Goal: Task Accomplishment & Management: Manage account settings

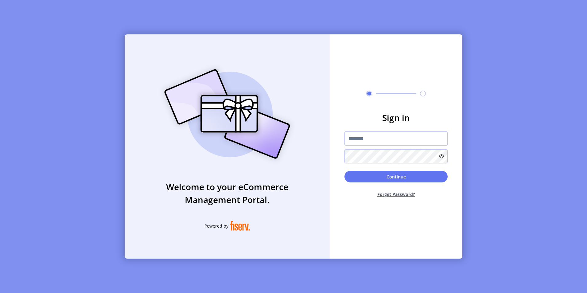
click at [368, 136] on input "text" at bounding box center [396, 138] width 103 height 14
paste input "**********"
type input "**********"
click at [397, 176] on button "Continue" at bounding box center [396, 177] width 103 height 12
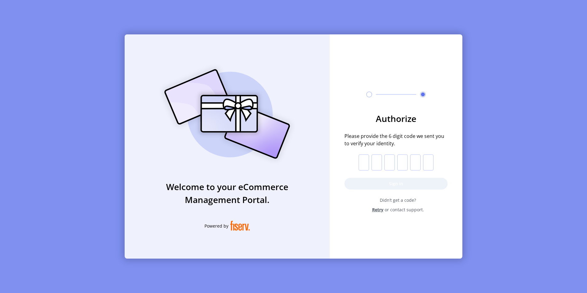
drag, startPoint x: 364, startPoint y: 159, endPoint x: 341, endPoint y: 121, distance: 44.2
click at [364, 159] on input "text" at bounding box center [364, 162] width 10 height 16
paste input "*"
type input "*"
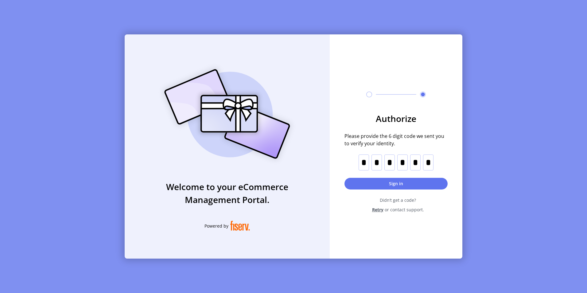
drag, startPoint x: 400, startPoint y: 182, endPoint x: 357, endPoint y: 71, distance: 119.6
click at [400, 182] on button "Sign in" at bounding box center [396, 184] width 103 height 12
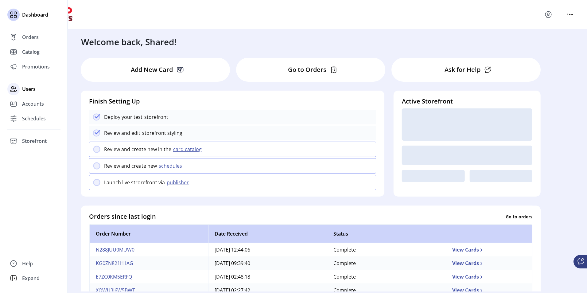
click at [27, 90] on span "Users" at bounding box center [29, 88] width 14 height 7
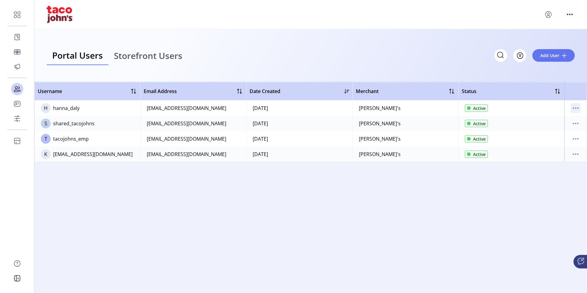
click at [577, 109] on icon "menu" at bounding box center [576, 108] width 10 height 10
click at [556, 120] on span "Edit Details" at bounding box center [550, 120] width 51 height 5
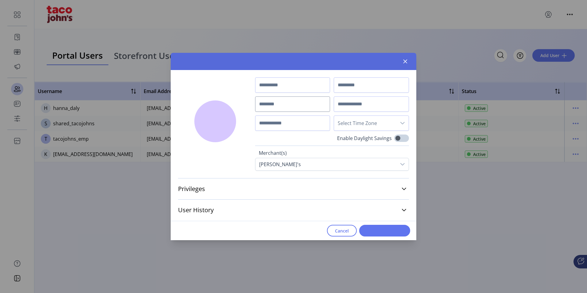
type input "*****"
type input "****"
type input "**********"
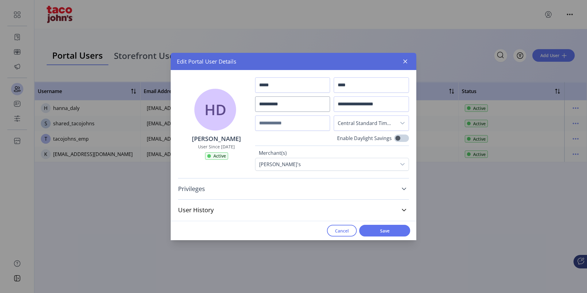
click at [405, 189] on icon at bounding box center [404, 188] width 5 height 5
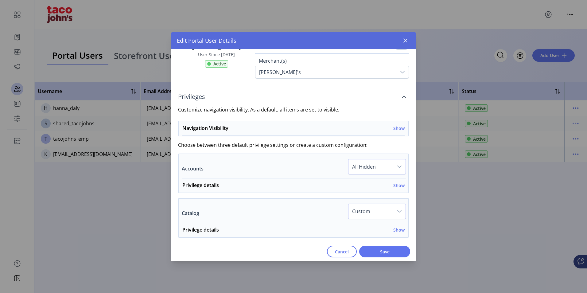
scroll to position [61, 0]
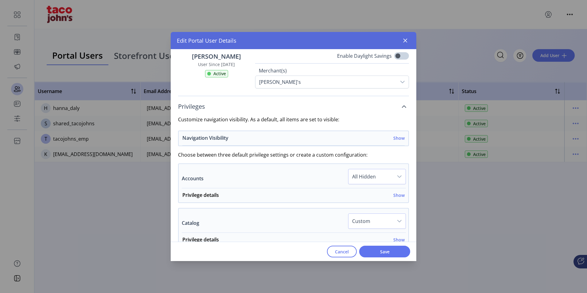
click at [396, 137] on h6 "Show" at bounding box center [398, 138] width 11 height 6
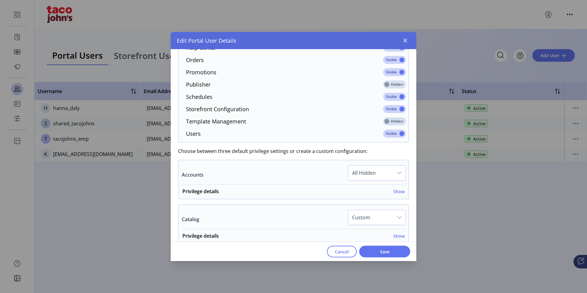
scroll to position [246, 0]
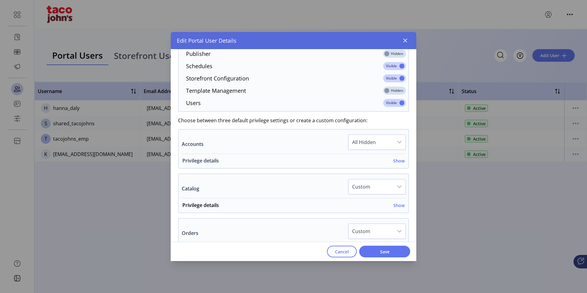
click at [396, 160] on h6 "Show" at bounding box center [398, 161] width 11 height 6
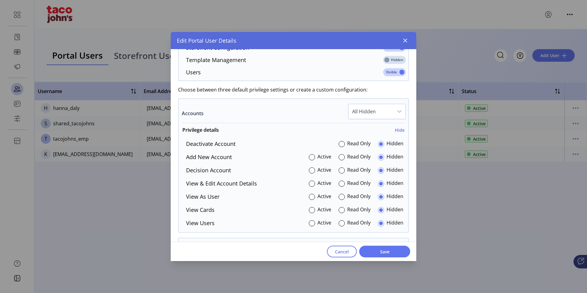
scroll to position [369, 0]
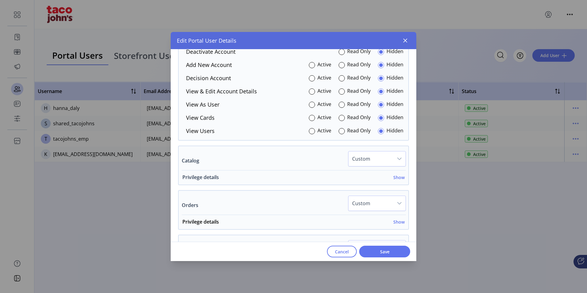
click at [398, 177] on h6 "Show" at bounding box center [398, 177] width 11 height 6
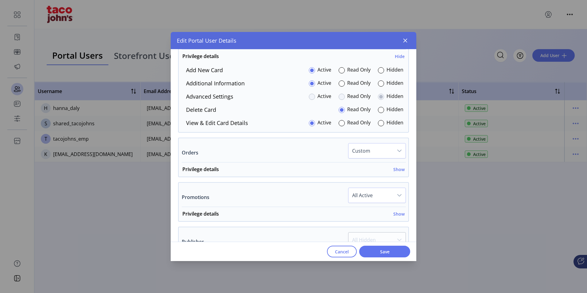
scroll to position [491, 0]
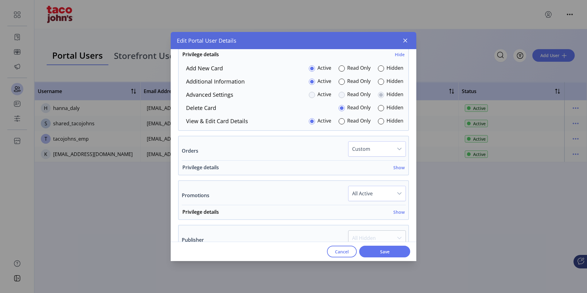
click at [395, 166] on h6 "Show" at bounding box center [398, 167] width 11 height 6
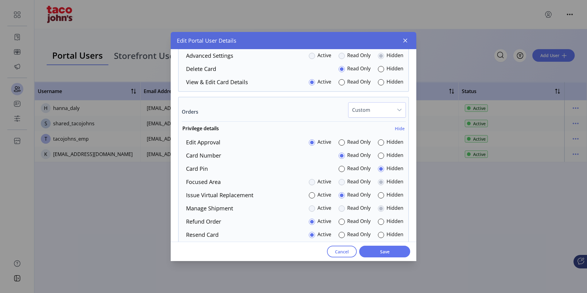
scroll to position [522, 0]
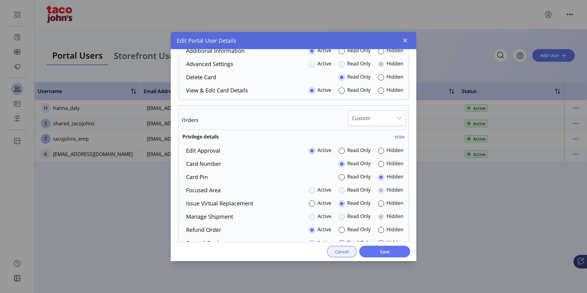
click at [343, 252] on span "Cancel" at bounding box center [342, 251] width 14 height 6
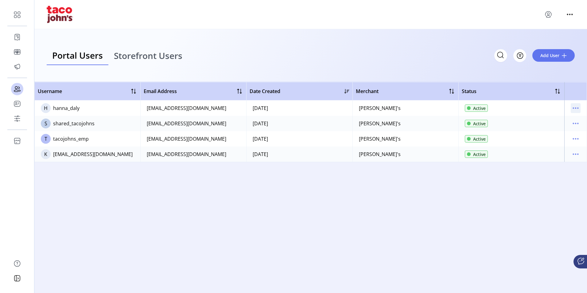
click at [576, 108] on icon "menu" at bounding box center [575, 108] width 1 height 1
click at [554, 129] on span "View Details" at bounding box center [550, 129] width 51 height 5
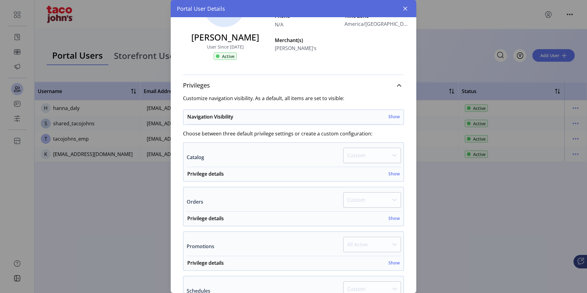
scroll to position [31, 0]
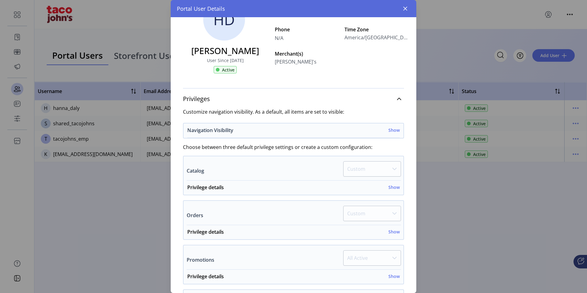
click at [392, 131] on h6 "Show" at bounding box center [393, 130] width 11 height 6
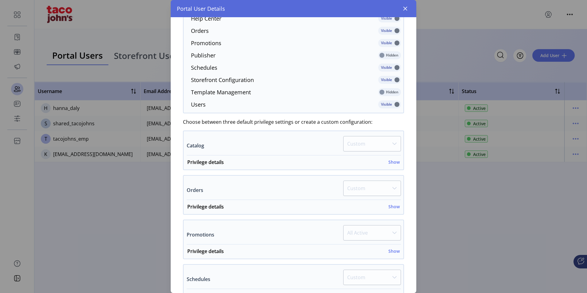
scroll to position [215, 0]
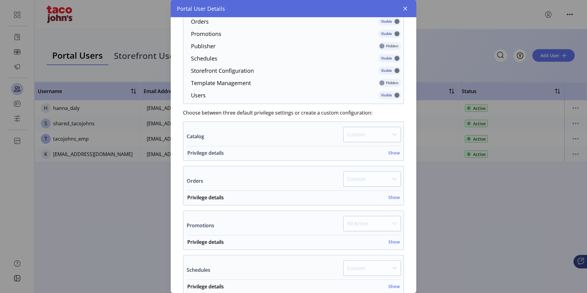
click at [392, 151] on h6 "Show" at bounding box center [393, 153] width 11 height 6
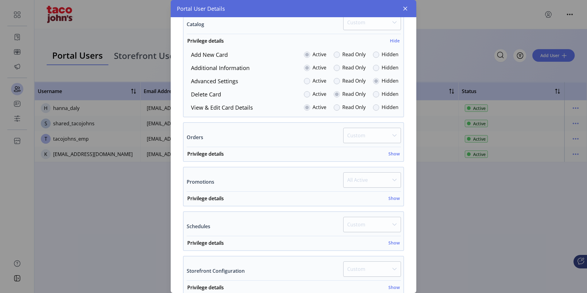
scroll to position [338, 0]
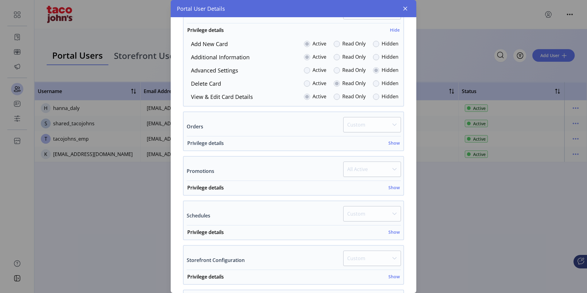
click at [394, 143] on h6 "Show" at bounding box center [393, 143] width 11 height 6
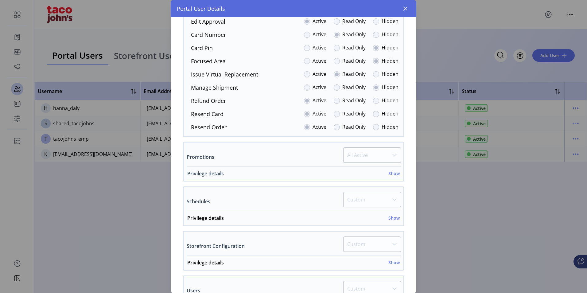
scroll to position [491, 0]
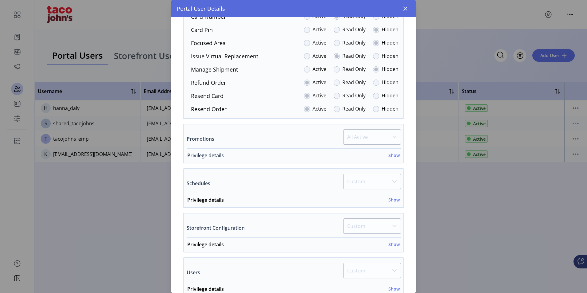
click at [391, 153] on h6 "Show" at bounding box center [393, 155] width 11 height 6
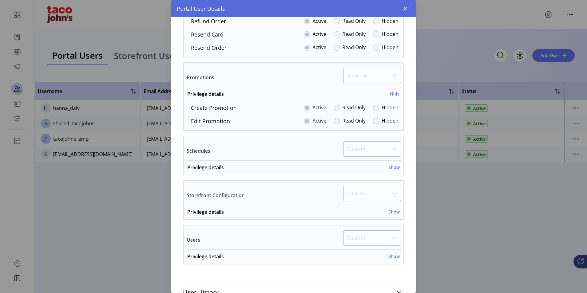
scroll to position [575, 0]
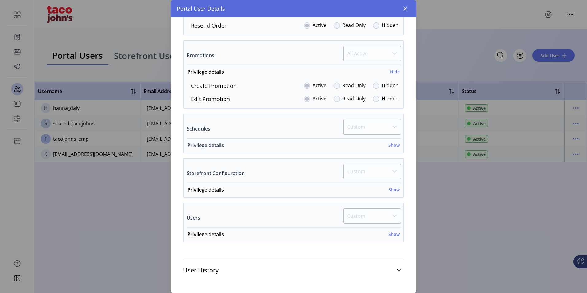
click at [393, 145] on h6 "Show" at bounding box center [393, 145] width 11 height 6
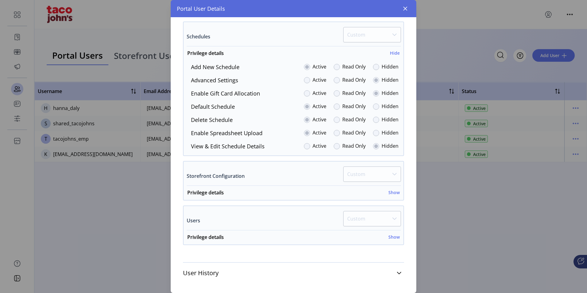
scroll to position [670, 0]
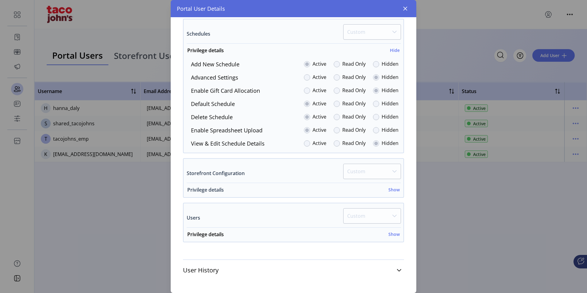
click at [396, 189] on h6 "Show" at bounding box center [393, 189] width 11 height 6
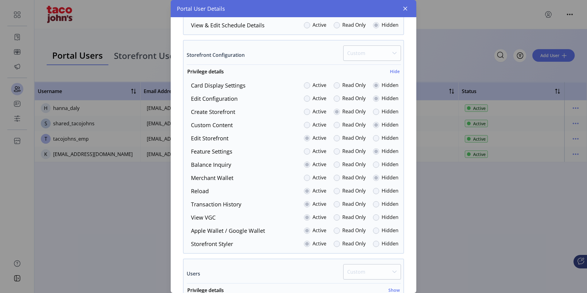
scroll to position [844, 0]
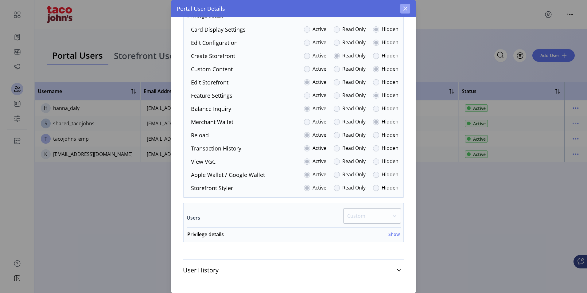
click at [404, 7] on icon "button" at bounding box center [406, 9] width 4 height 4
